Goal: Find specific page/section

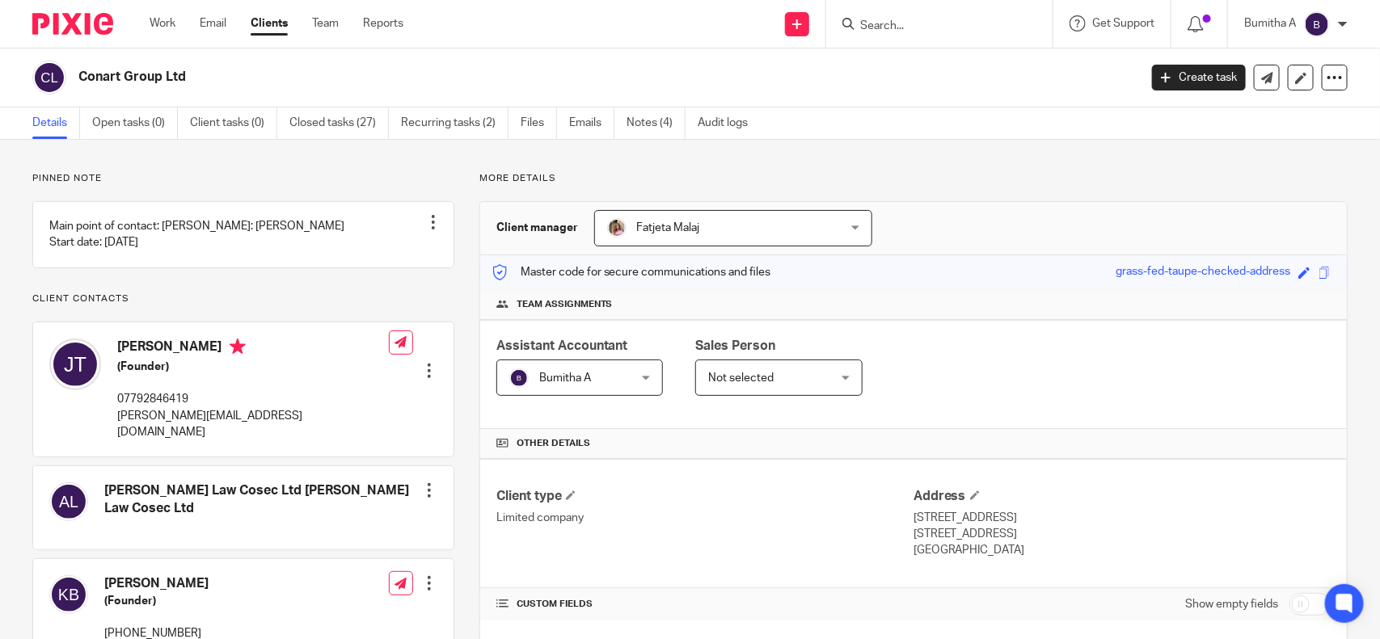
click at [892, 33] on form at bounding box center [945, 24] width 172 height 20
click at [891, 25] on input "Search" at bounding box center [932, 26] width 146 height 15
type input "oyster"
drag, startPoint x: 724, startPoint y: 40, endPoint x: 667, endPoint y: 43, distance: 56.6
click at [697, 43] on div "Send new email Create task Add client oyster Oysteo Limited [PERSON_NAME] < [PE…" at bounding box center [904, 24] width 952 height 48
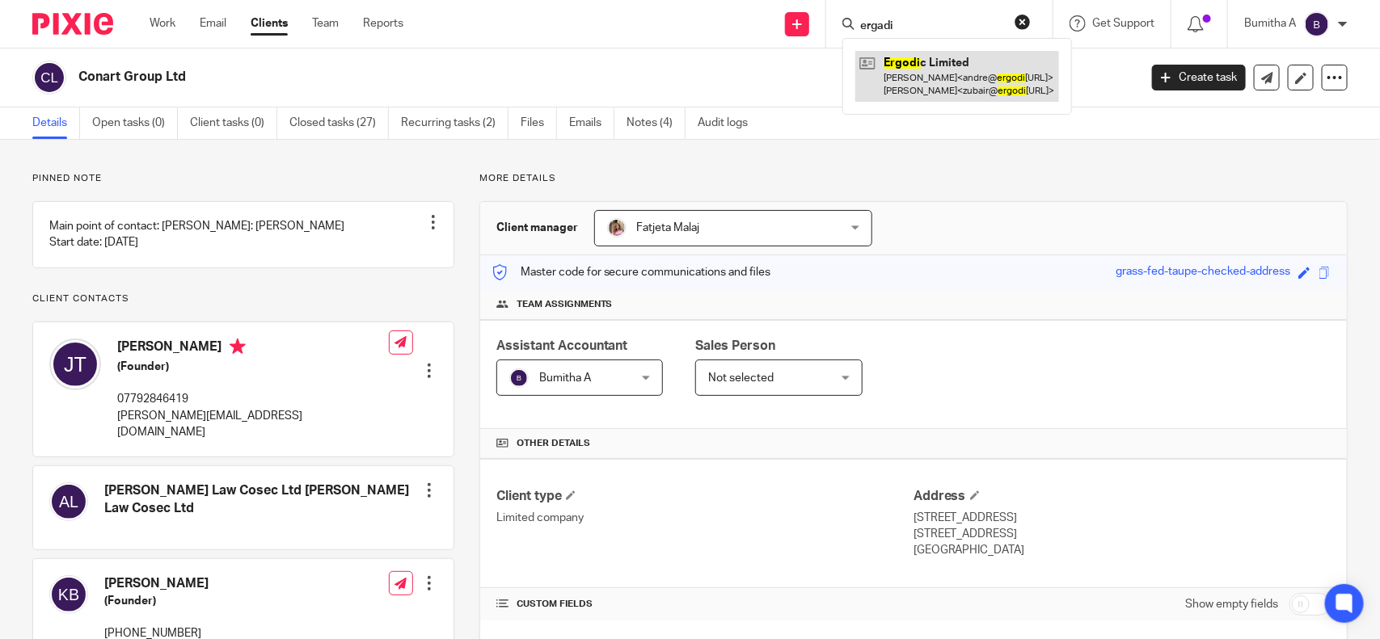
type input "ergadi"
click at [891, 67] on link at bounding box center [957, 76] width 204 height 50
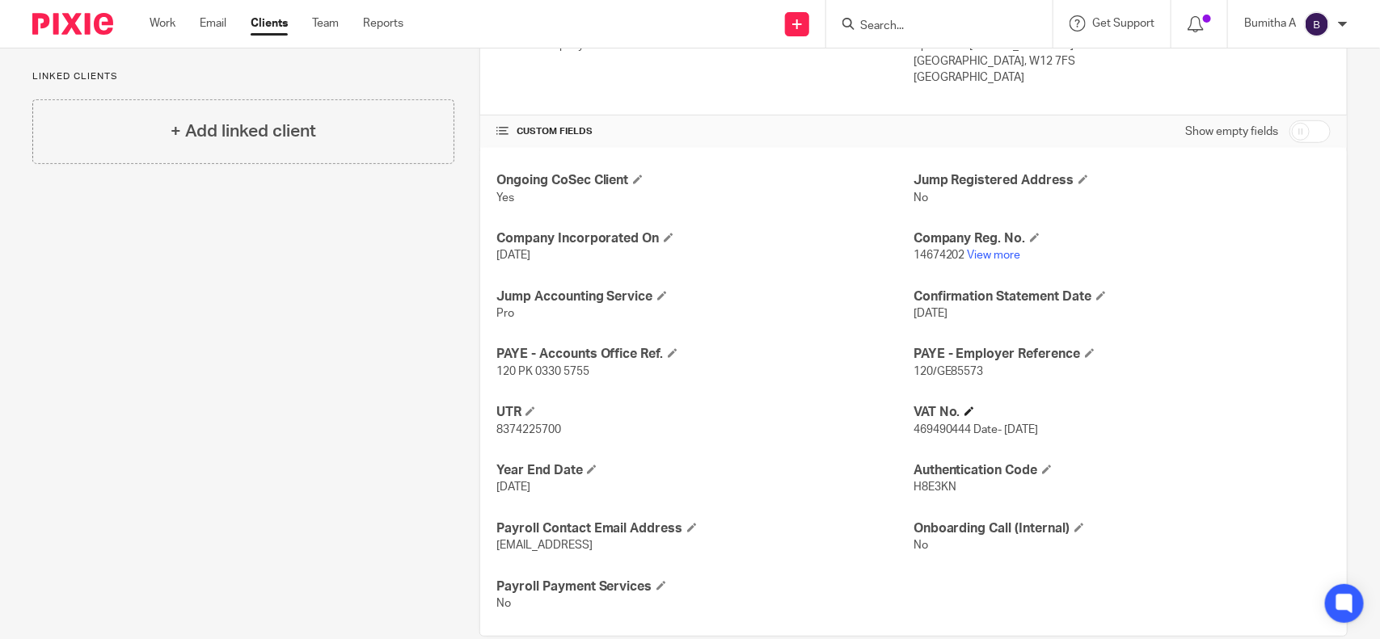
scroll to position [474, 0]
click at [985, 251] on link "View more" at bounding box center [994, 254] width 53 height 11
